Goal: Complete application form: Complete application form

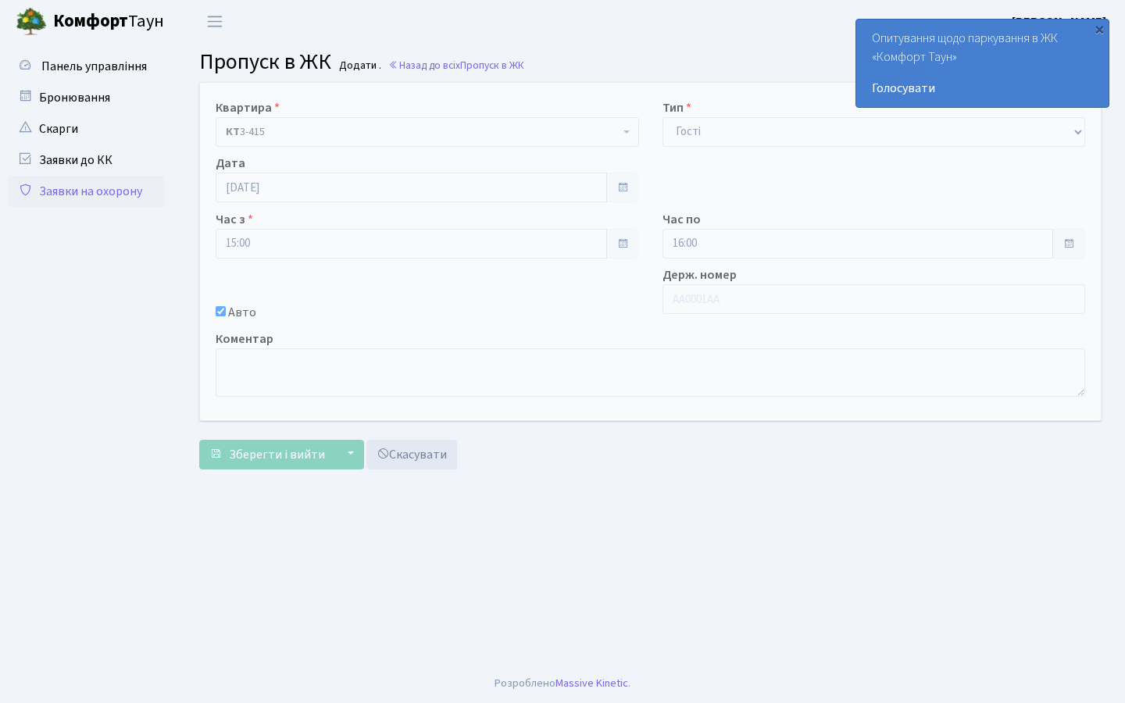
select select "3"
click at [91, 195] on link "Заявки на охорону" at bounding box center [86, 191] width 156 height 31
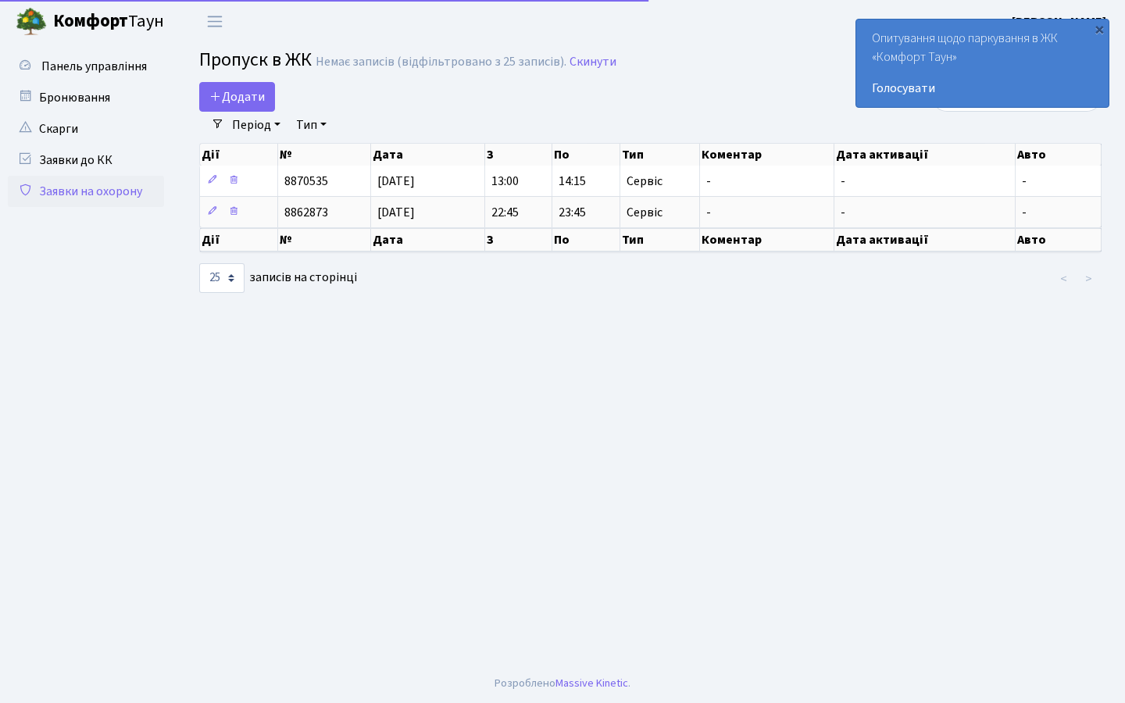
select select "25"
click at [256, 97] on span "Додати" at bounding box center [236, 96] width 55 height 17
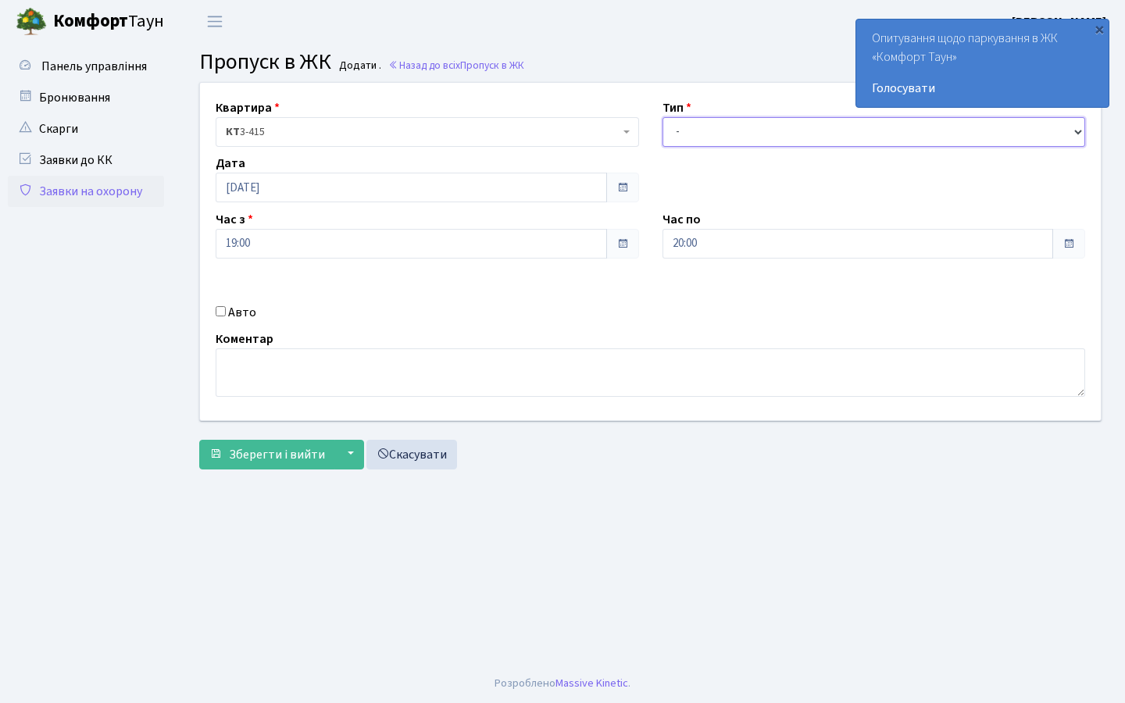
select select "18"
click at [261, 465] on button "Зберегти і вийти" at bounding box center [267, 455] width 136 height 30
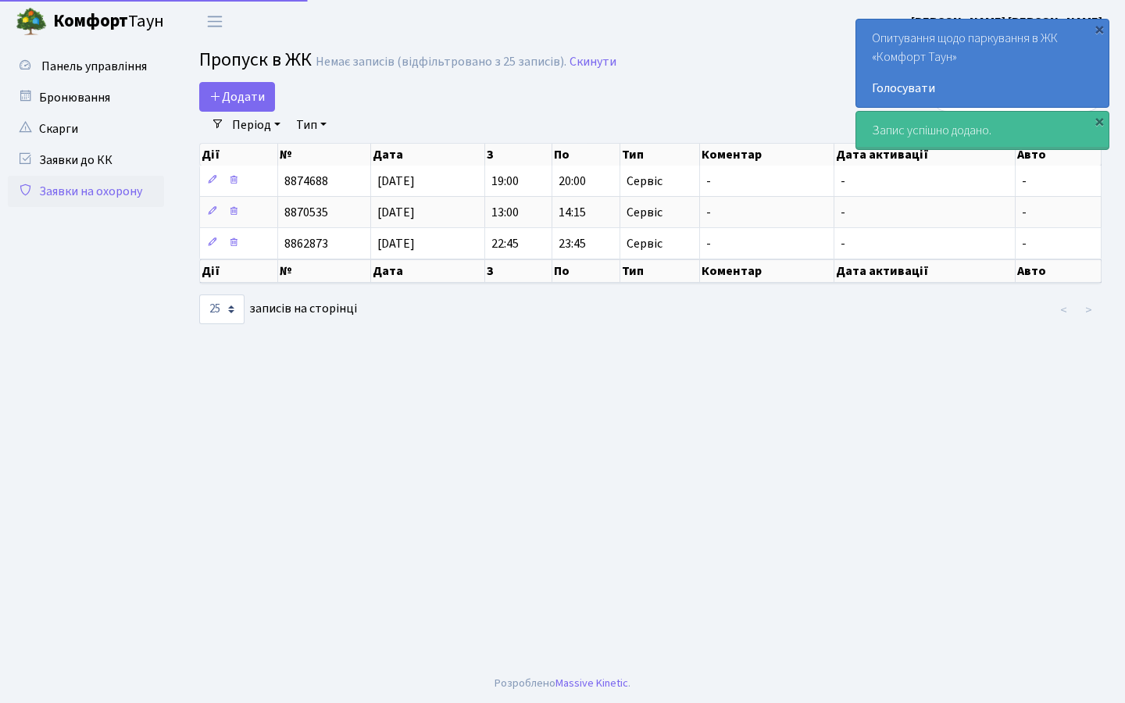
select select "25"
